Goal: Task Accomplishment & Management: Manage account settings

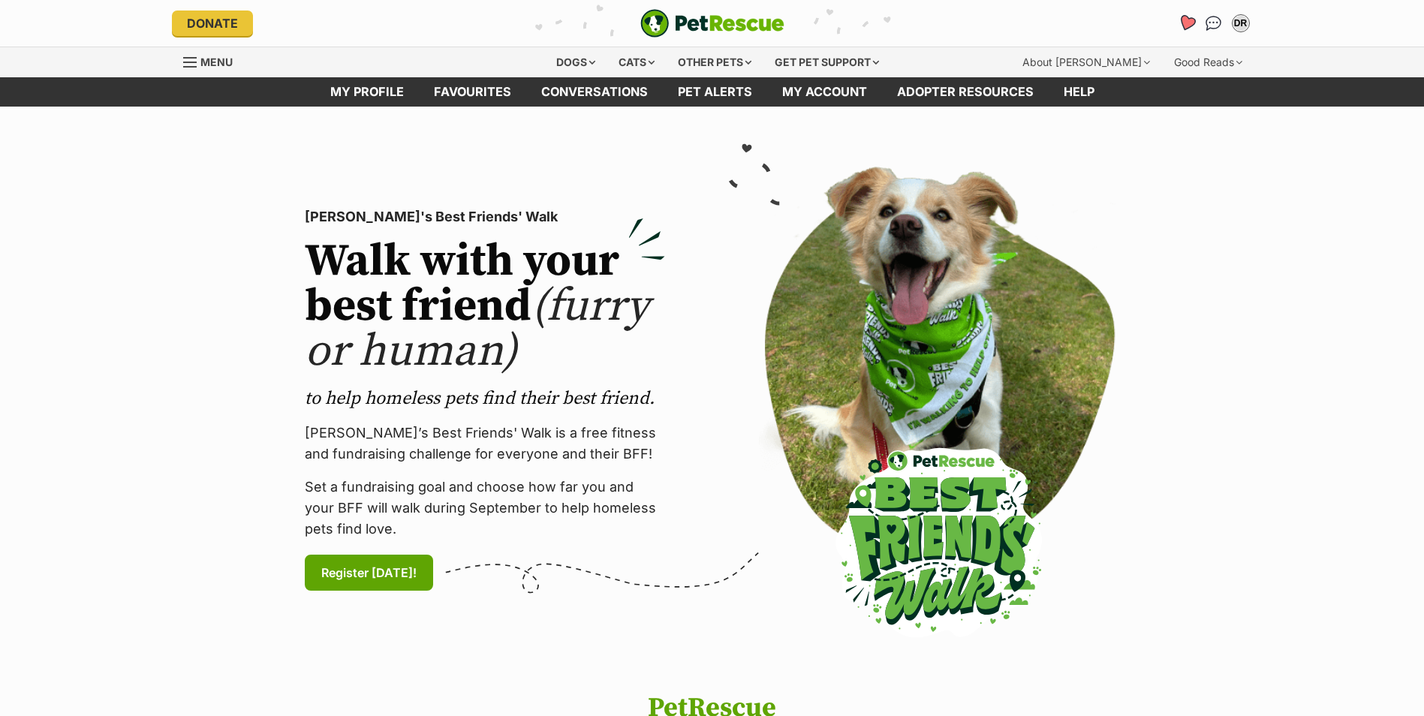
click at [1188, 20] on icon "Favourites" at bounding box center [1186, 22] width 18 height 17
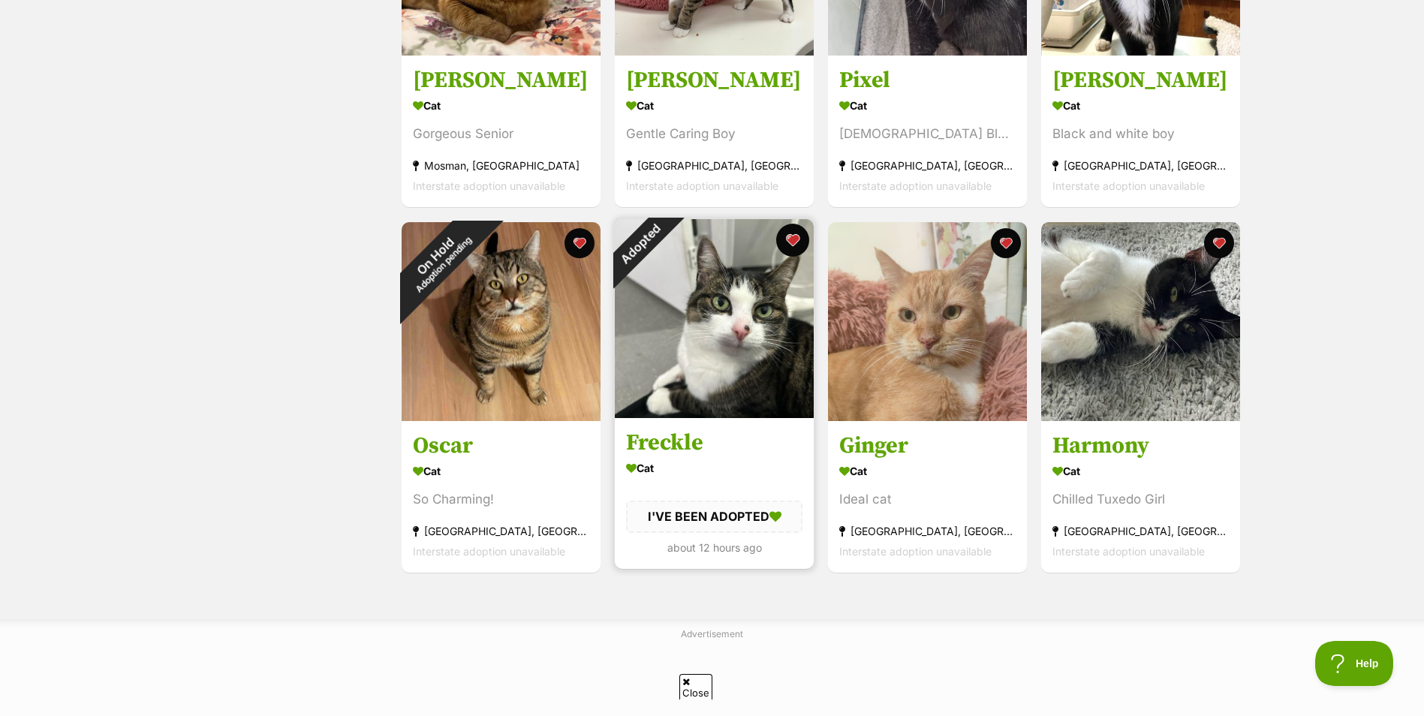
click at [794, 241] on button "favourite" at bounding box center [792, 240] width 33 height 33
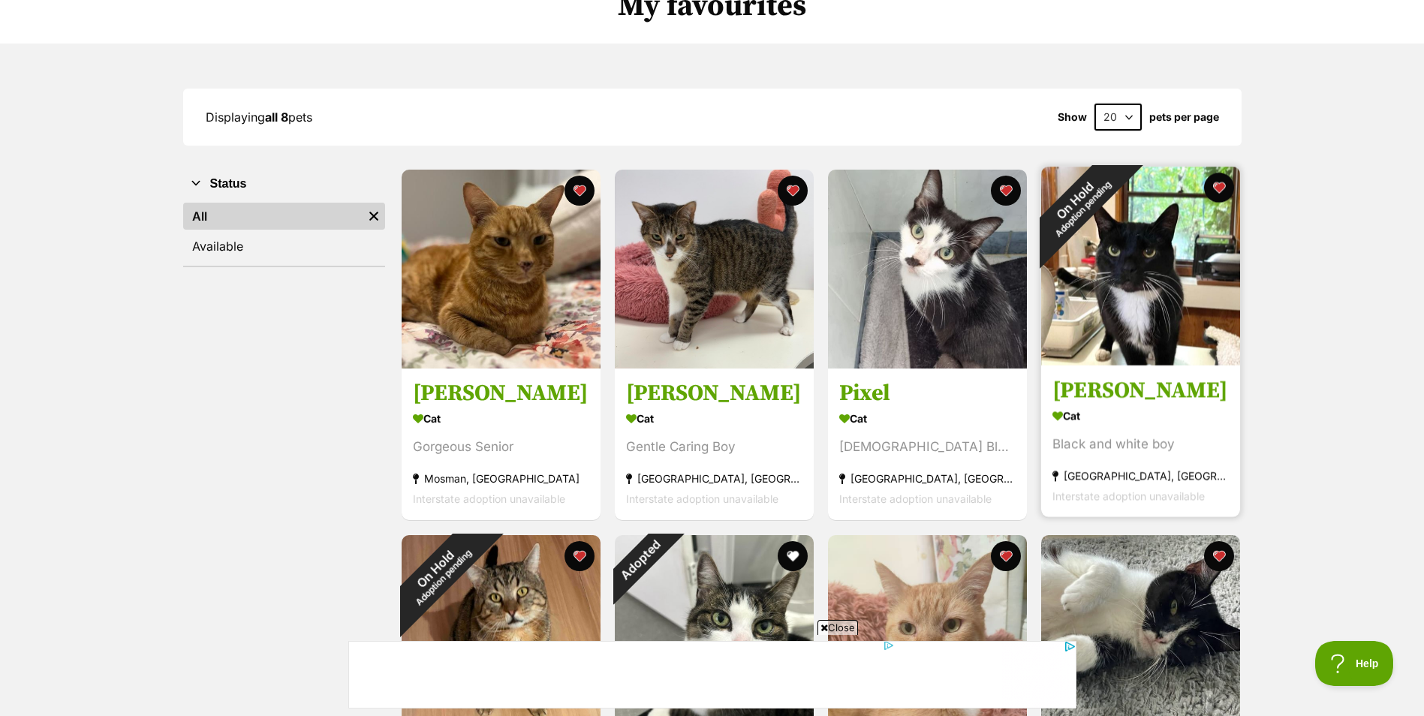
scroll to position [75, 0]
